Goal: Check status: Check status

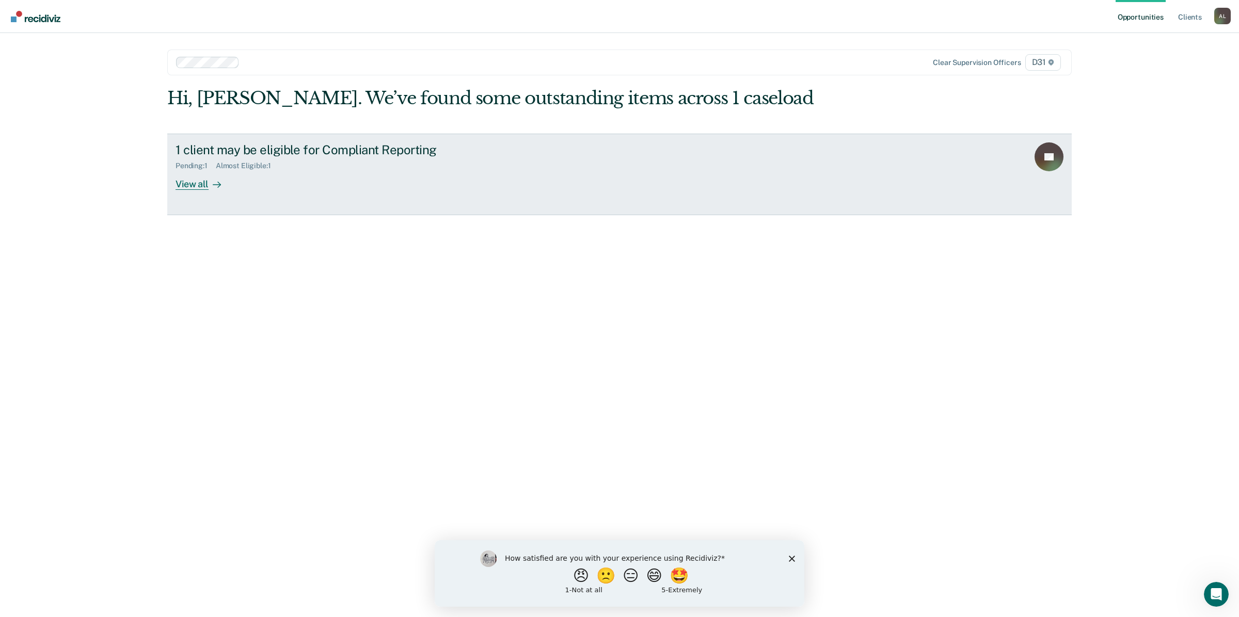
click at [305, 142] on div "1 client may be eligible for Compliant Reporting Pending : 1 Almost Eligible : …" at bounding box center [368, 165] width 387 height 47
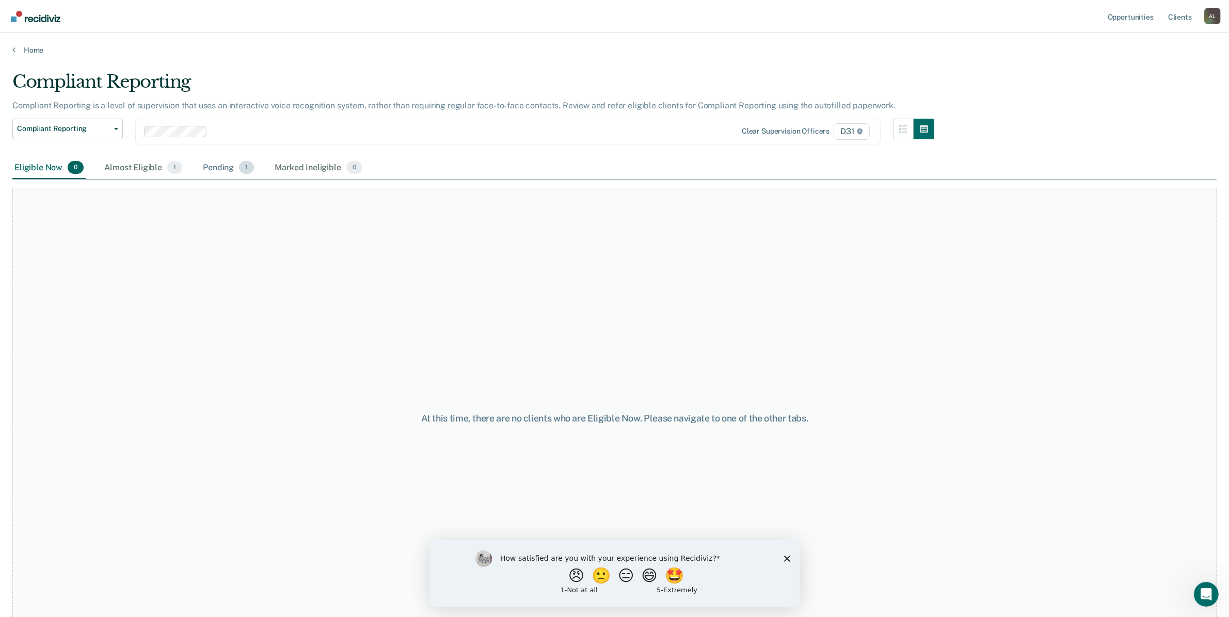
click at [201, 157] on div "Pending 1" at bounding box center [228, 168] width 55 height 23
click at [102, 157] on div "Almost Eligible 1" at bounding box center [143, 168] width 82 height 23
